Goal: Information Seeking & Learning: Check status

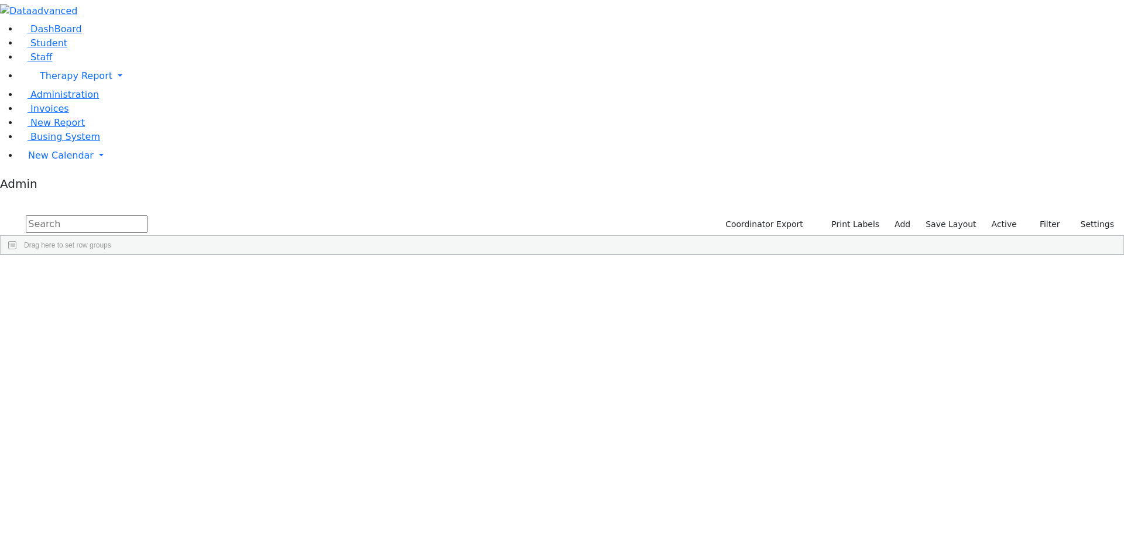
click at [148, 215] on input "text" at bounding box center [87, 224] width 122 height 18
type input "[PERSON_NAME]"
click at [193, 389] on div "[PERSON_NAME]" at bounding box center [145, 397] width 96 height 16
click at [148, 215] on input "text" at bounding box center [87, 224] width 122 height 18
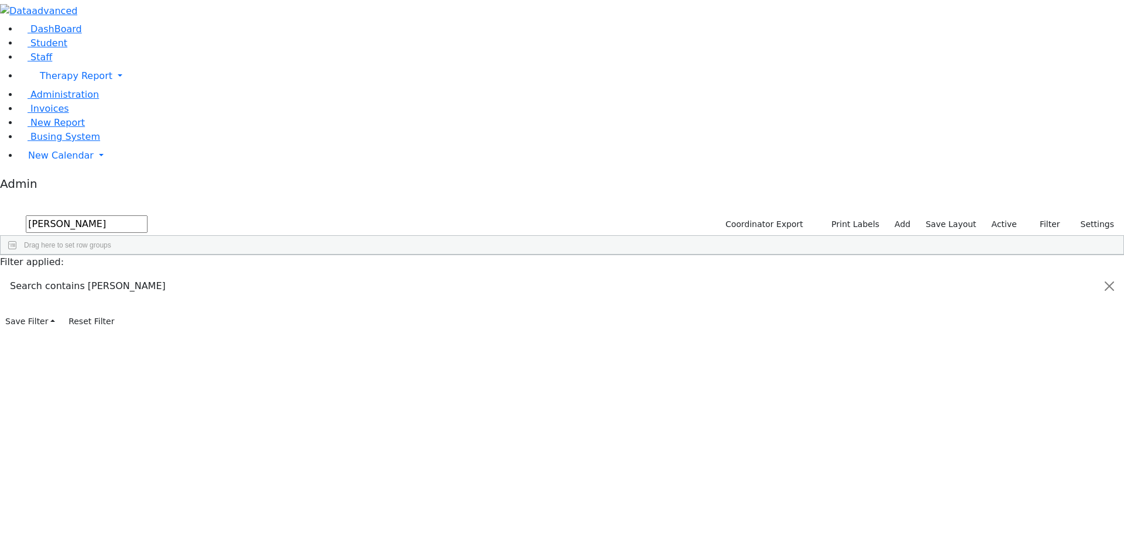
type input "[PERSON_NAME]"
click at [289, 389] on div "[DATE]" at bounding box center [241, 397] width 96 height 16
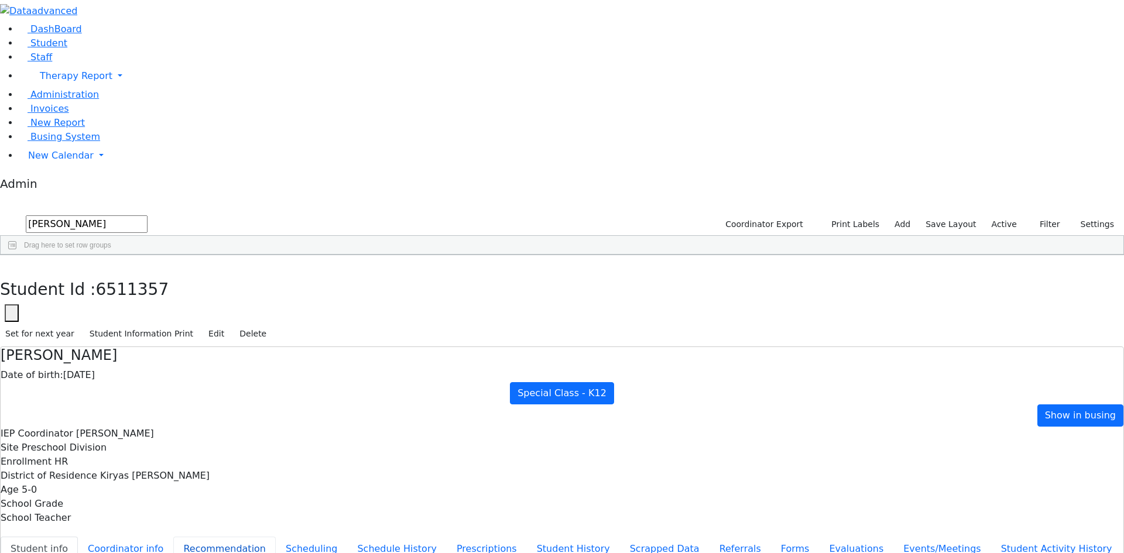
click at [276, 537] on button "Recommendation" at bounding box center [224, 549] width 102 height 25
checkbox input "true"
click at [276, 537] on button "Scheduling" at bounding box center [311, 549] width 71 height 25
click at [12, 265] on icon "button" at bounding box center [8, 268] width 6 height 7
click at [191, 389] on div "[PERSON_NAME]" at bounding box center [143, 397] width 97 height 16
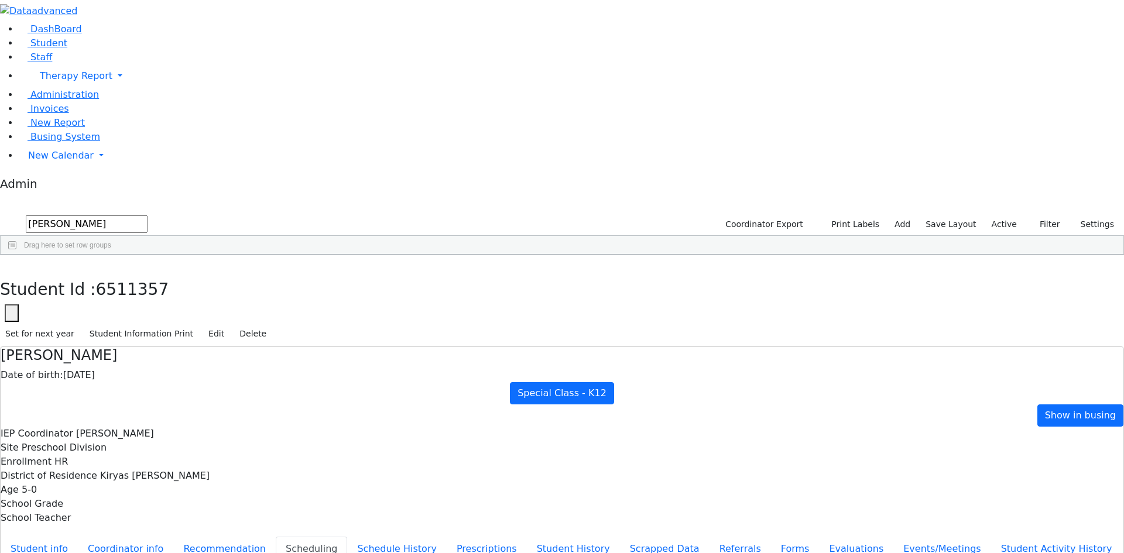
click at [191, 389] on div "[PERSON_NAME]" at bounding box center [143, 397] width 97 height 16
